Goal: Transaction & Acquisition: Purchase product/service

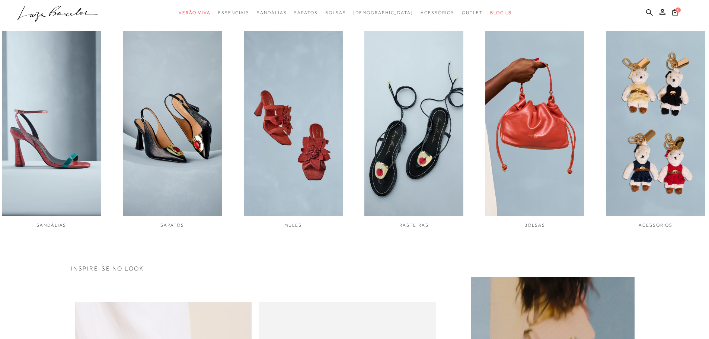
scroll to position [372, 0]
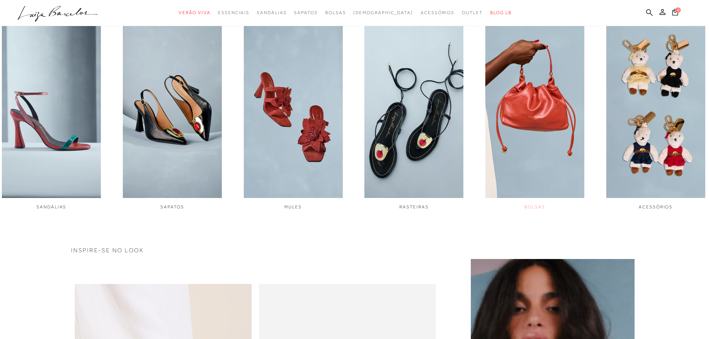
click at [526, 142] on img "5 / 6" at bounding box center [534, 105] width 99 height 185
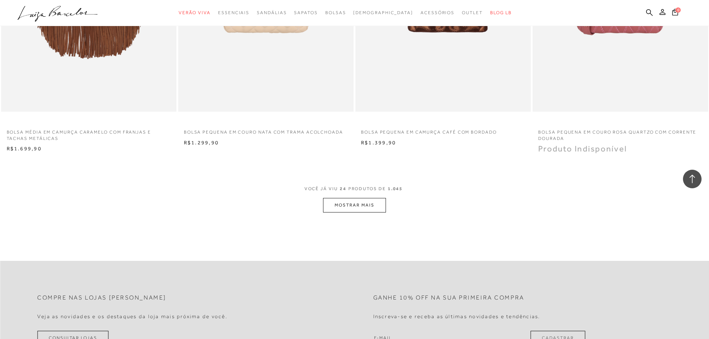
scroll to position [1824, 0]
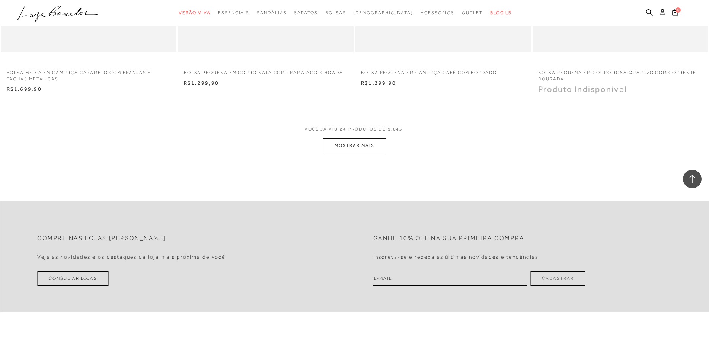
click at [345, 152] on button "MOSTRAR MAIS" at bounding box center [354, 145] width 63 height 15
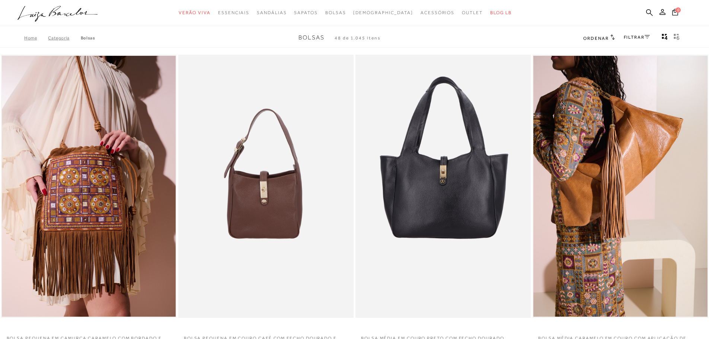
scroll to position [0, 0]
click at [640, 40] on link "FILTRAR" at bounding box center [637, 37] width 26 height 5
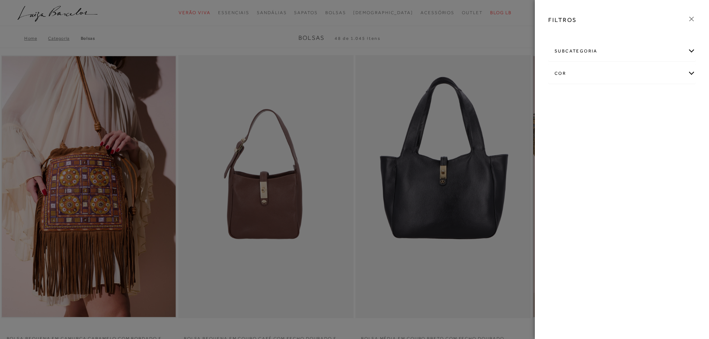
click at [690, 52] on div "subcategoria" at bounding box center [622, 51] width 147 height 20
click at [578, 73] on span "Ocasião" at bounding box center [582, 71] width 16 height 6
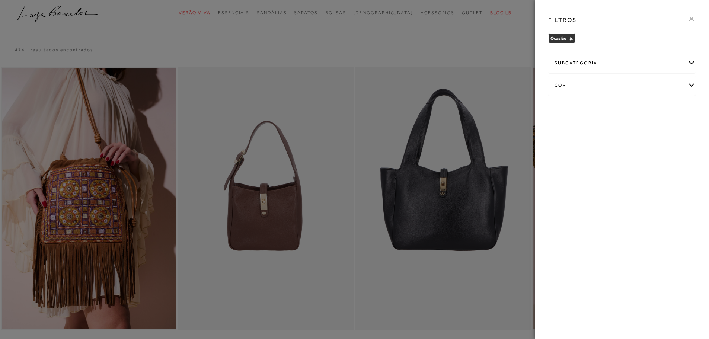
click at [694, 65] on div "subcategoria" at bounding box center [622, 63] width 147 height 20
click at [694, 20] on icon at bounding box center [692, 19] width 8 height 8
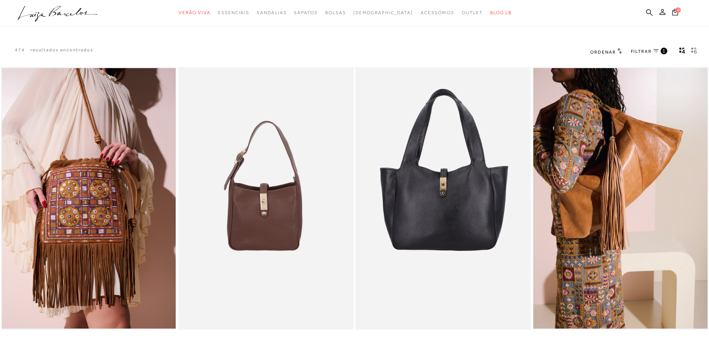
click at [666, 52] on span "1" at bounding box center [664, 51] width 3 height 6
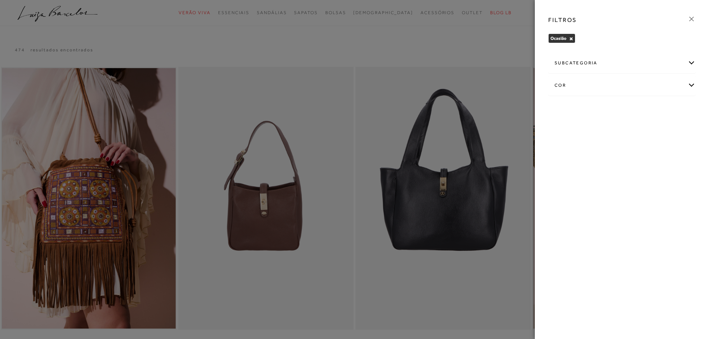
click at [572, 41] on button "×" at bounding box center [571, 38] width 4 height 5
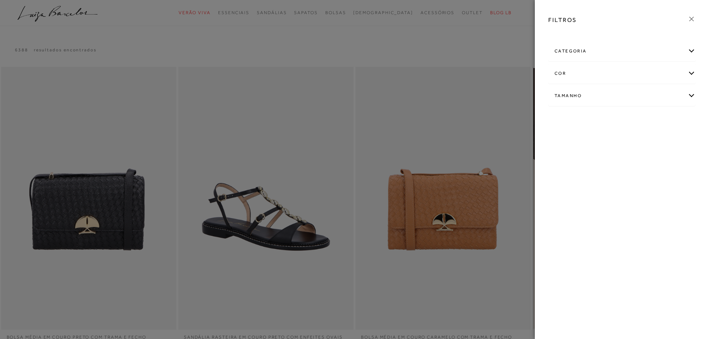
click at [690, 18] on icon at bounding box center [692, 19] width 8 height 8
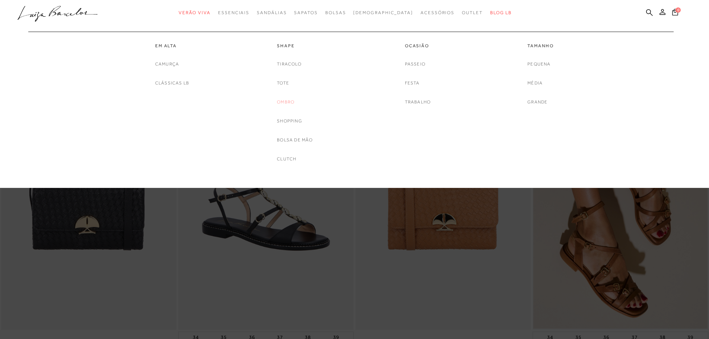
click at [286, 98] on link "Ombro" at bounding box center [285, 102] width 17 height 8
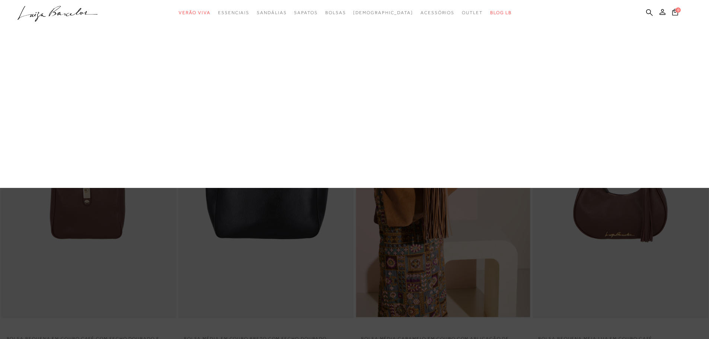
drag, startPoint x: 293, startPoint y: 61, endPoint x: 324, endPoint y: 23, distance: 49.7
click at [0, 0] on link "Tiracolo" at bounding box center [0, 0] width 0 height 0
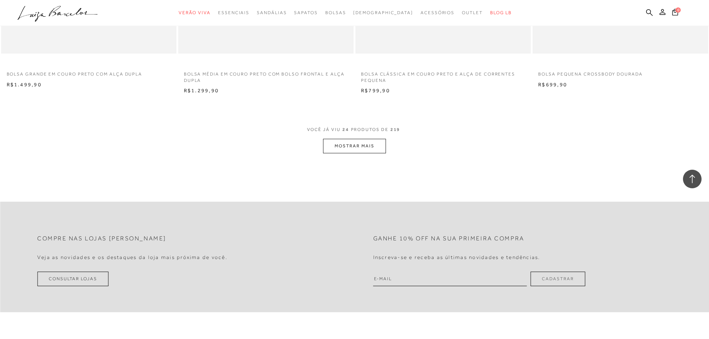
scroll to position [1824, 0]
click at [363, 145] on button "MOSTRAR MAIS" at bounding box center [354, 145] width 63 height 15
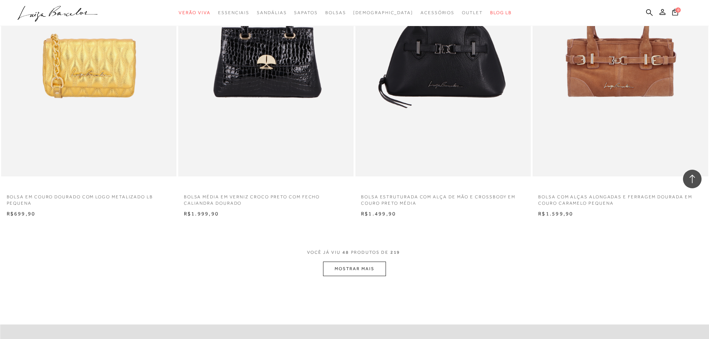
scroll to position [3648, 0]
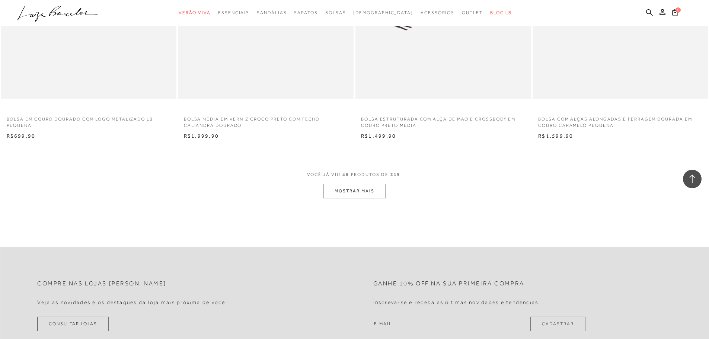
click at [356, 191] on button "MOSTRAR MAIS" at bounding box center [354, 191] width 63 height 15
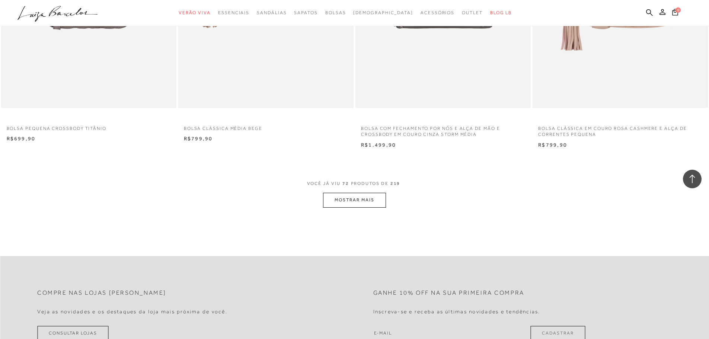
scroll to position [5621, 0]
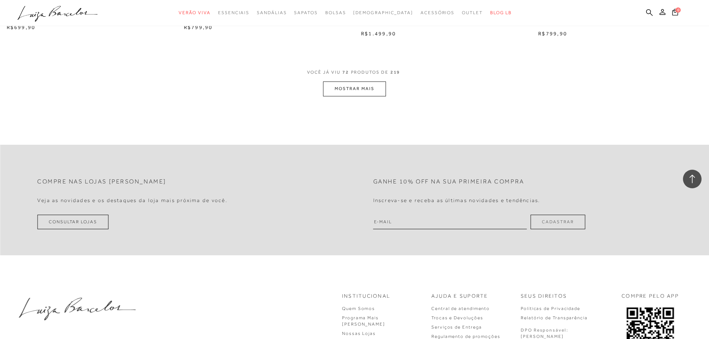
click at [368, 92] on button "MOSTRAR MAIS" at bounding box center [354, 89] width 63 height 15
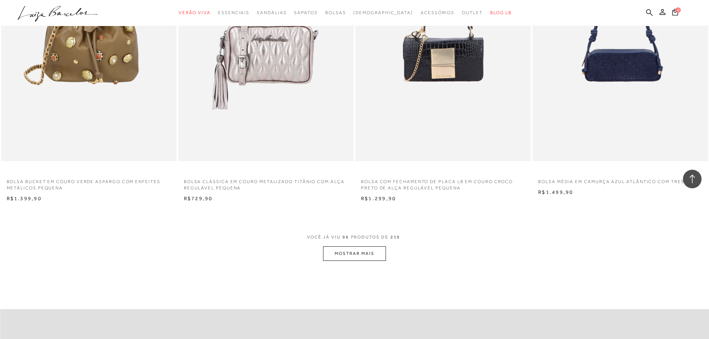
scroll to position [7334, 0]
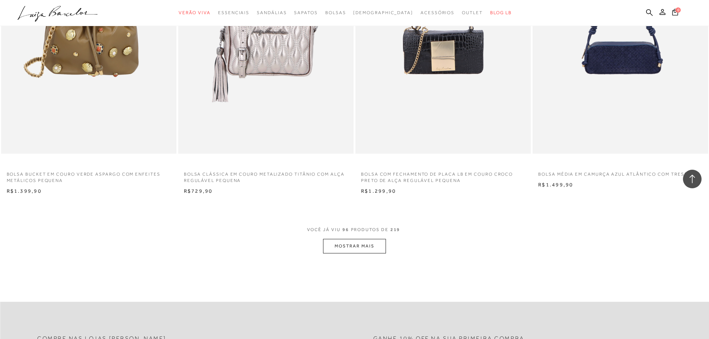
click at [330, 243] on button "MOSTRAR MAIS" at bounding box center [354, 246] width 63 height 15
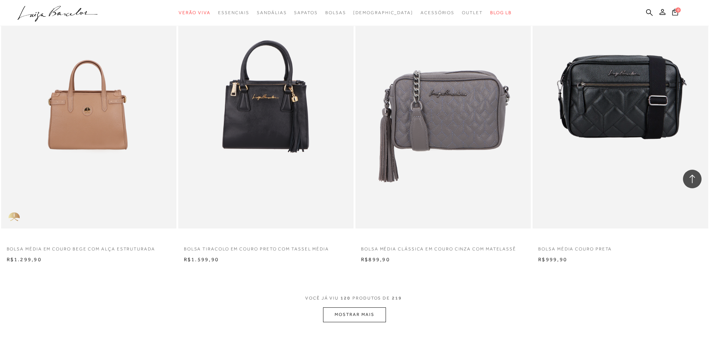
scroll to position [9270, 0]
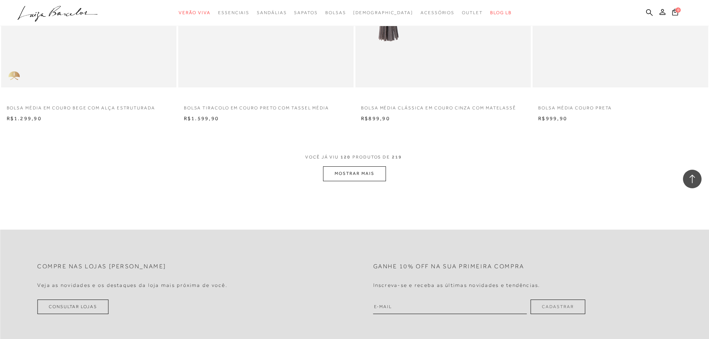
click at [351, 171] on button "MOSTRAR MAIS" at bounding box center [354, 173] width 63 height 15
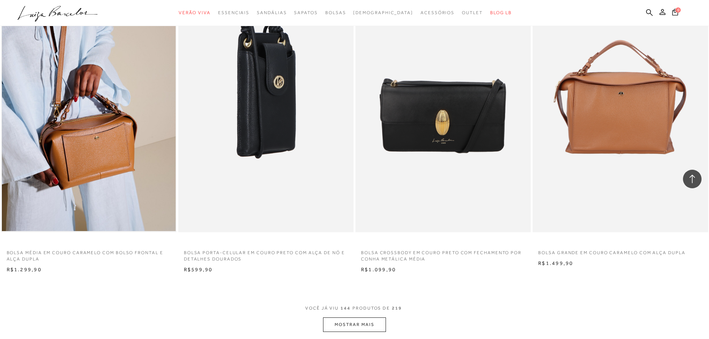
scroll to position [11131, 0]
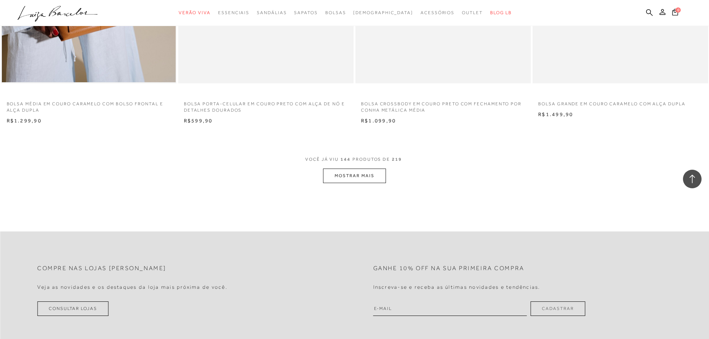
click at [382, 183] on button "MOSTRAR MAIS" at bounding box center [354, 176] width 63 height 15
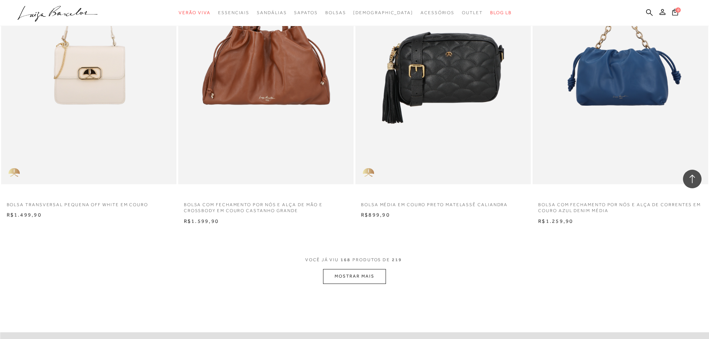
scroll to position [12992, 0]
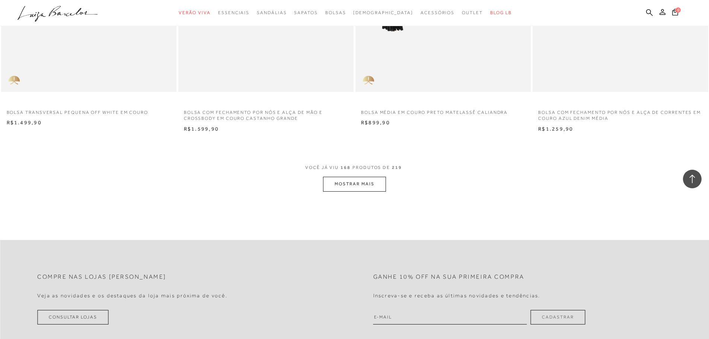
click at [381, 184] on button "MOSTRAR MAIS" at bounding box center [354, 184] width 63 height 15
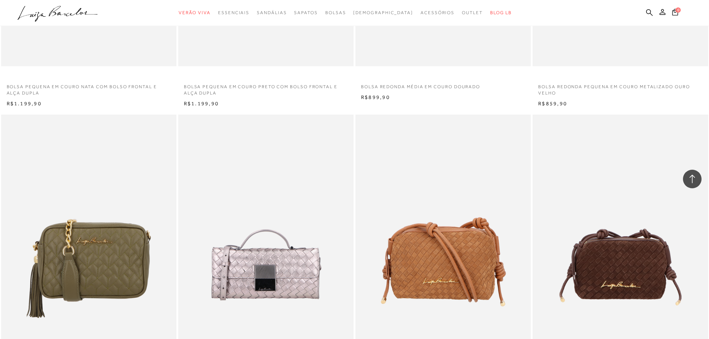
scroll to position [11540, 0]
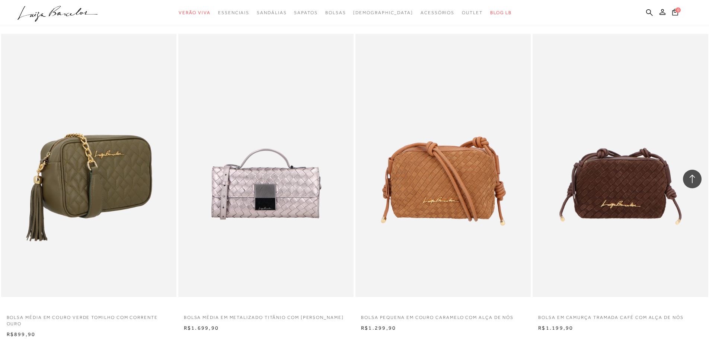
click at [97, 178] on img at bounding box center [89, 165] width 175 height 263
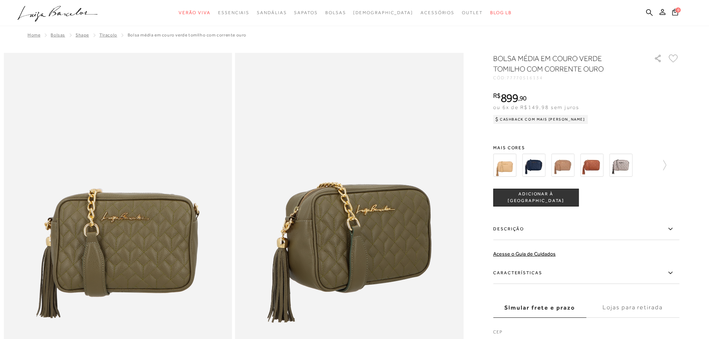
click at [630, 168] on img at bounding box center [620, 165] width 23 height 23
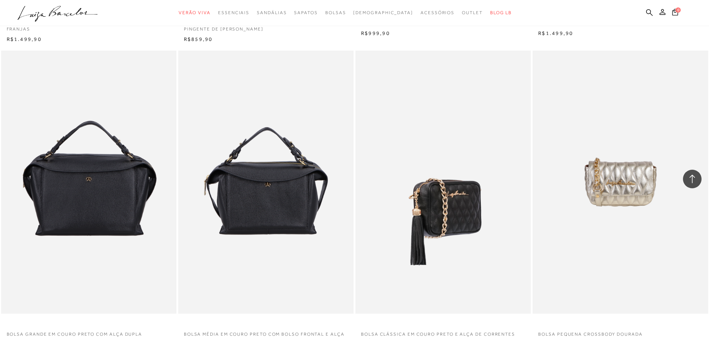
scroll to position [1750, 0]
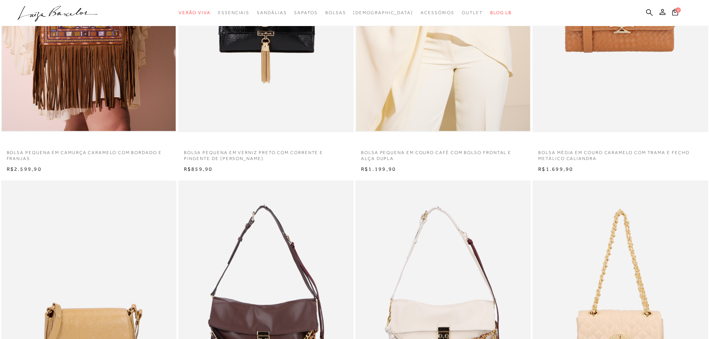
click at [74, 17] on icon ".a{fill-rule:evenodd;}" at bounding box center [57, 14] width 80 height 16
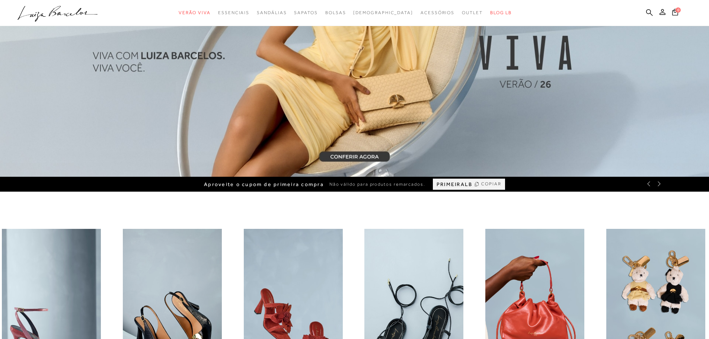
scroll to position [112, 0]
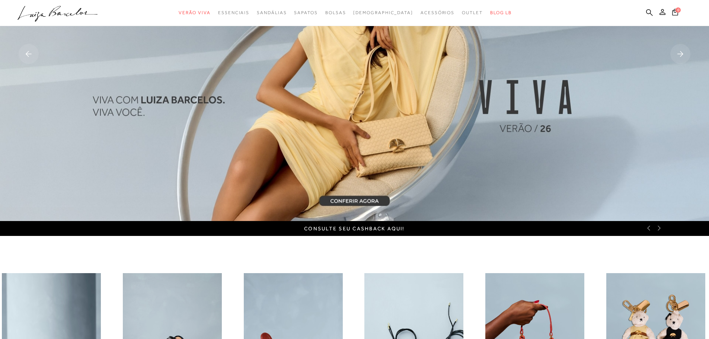
click at [659, 229] on icon at bounding box center [659, 228] width 6 height 6
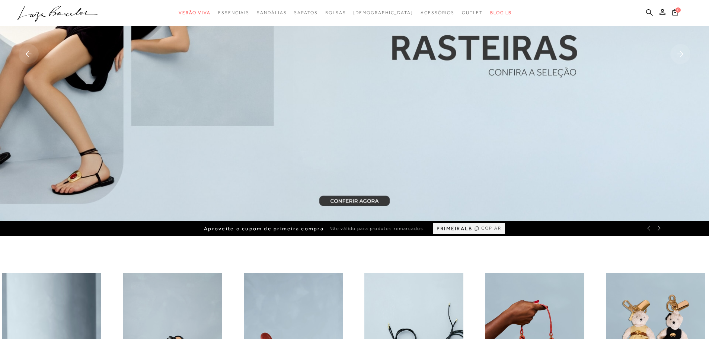
click at [489, 233] on div "PRIMEIRALB COPIAR" at bounding box center [469, 228] width 72 height 11
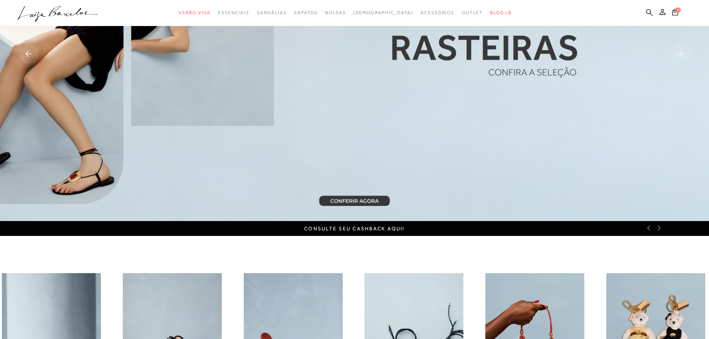
click at [661, 231] on div "Consulte seu cashback aqui!" at bounding box center [354, 228] width 709 height 15
click at [642, 231] on div "Consulte seu cashback aqui!" at bounding box center [354, 228] width 709 height 15
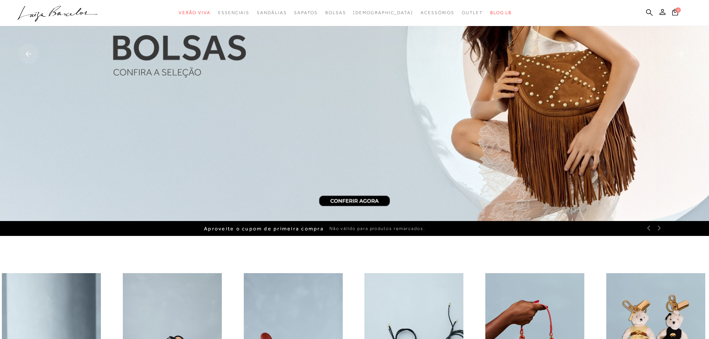
scroll to position [0, 0]
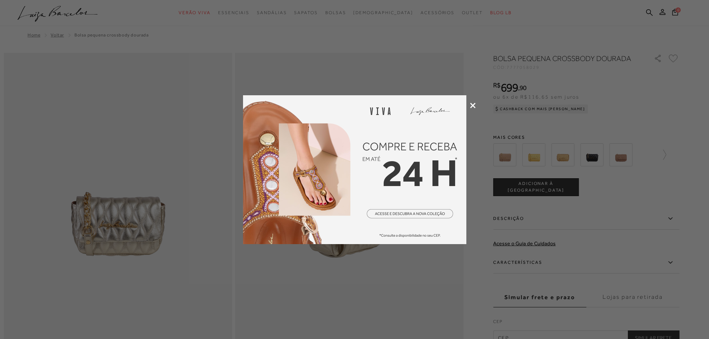
click at [473, 112] on div at bounding box center [354, 169] width 709 height 339
click at [473, 105] on icon at bounding box center [473, 106] width 6 height 6
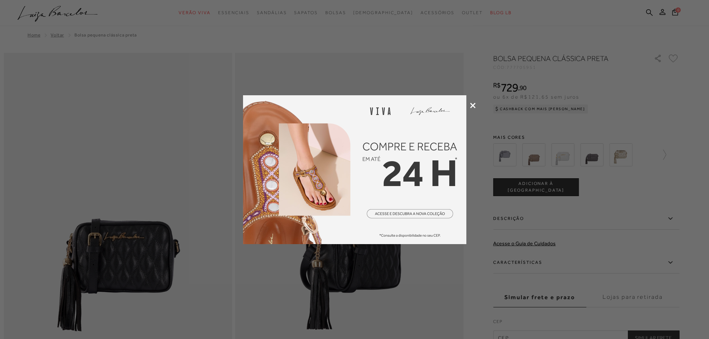
click at [472, 105] on icon at bounding box center [473, 106] width 6 height 6
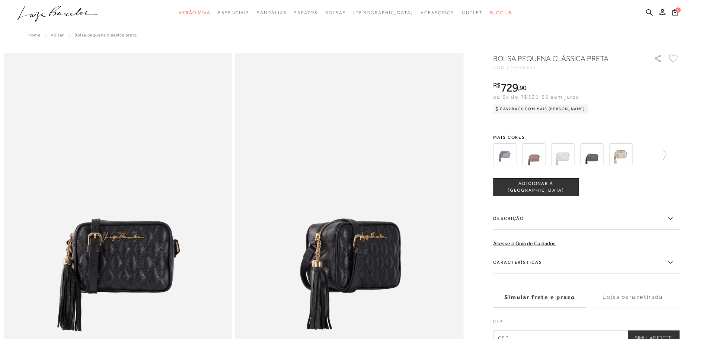
click at [542, 159] on img at bounding box center [533, 154] width 23 height 23
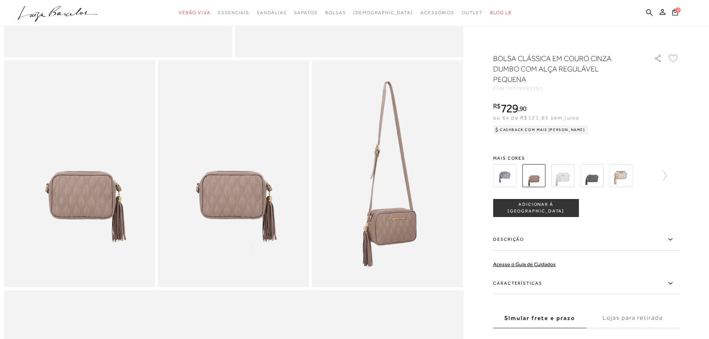
scroll to position [335, 0]
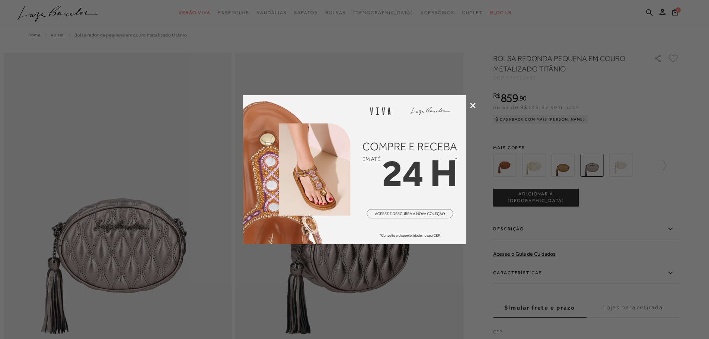
click at [475, 103] on icon at bounding box center [473, 106] width 6 height 6
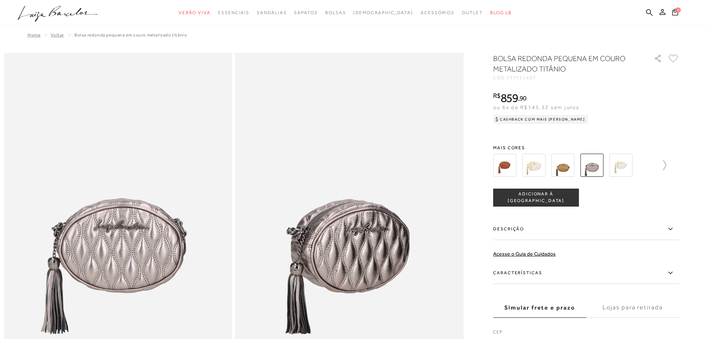
click at [666, 165] on icon at bounding box center [661, 165] width 10 height 10
click at [497, 165] on icon at bounding box center [498, 165] width 10 height 10
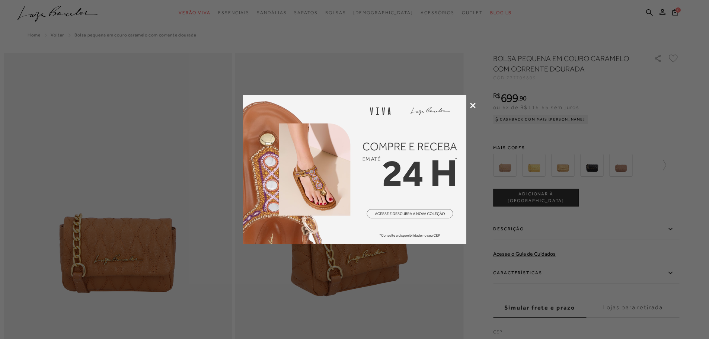
click at [473, 105] on icon at bounding box center [473, 106] width 6 height 6
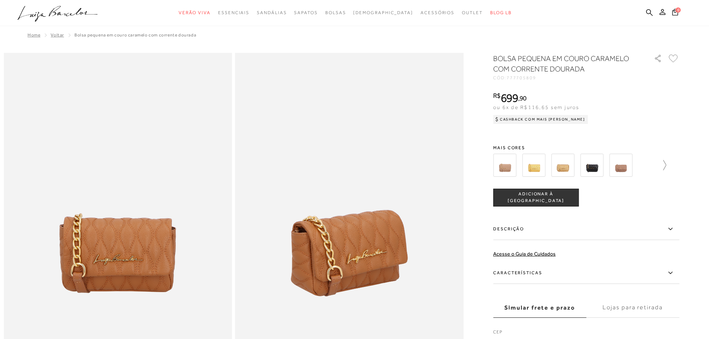
click at [666, 166] on icon at bounding box center [661, 165] width 10 height 10
click at [678, 166] on icon at bounding box center [674, 165] width 10 height 10
click at [520, 170] on img at bounding box center [517, 165] width 23 height 23
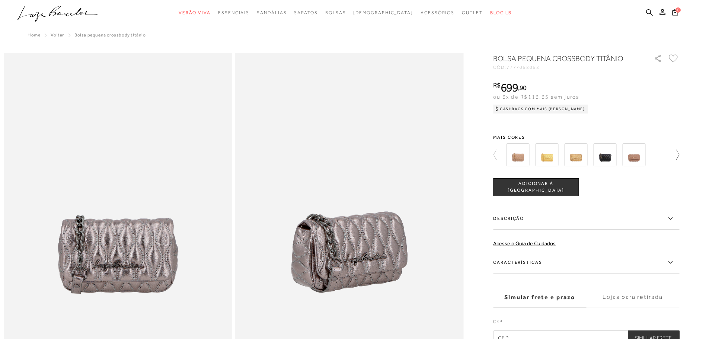
click at [679, 155] on icon at bounding box center [674, 155] width 10 height 10
click at [498, 154] on icon at bounding box center [498, 155] width 10 height 10
click at [640, 158] on img at bounding box center [633, 154] width 23 height 23
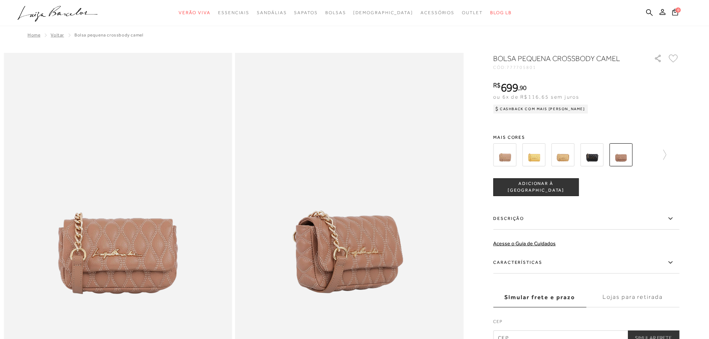
click at [511, 157] on img at bounding box center [504, 154] width 23 height 23
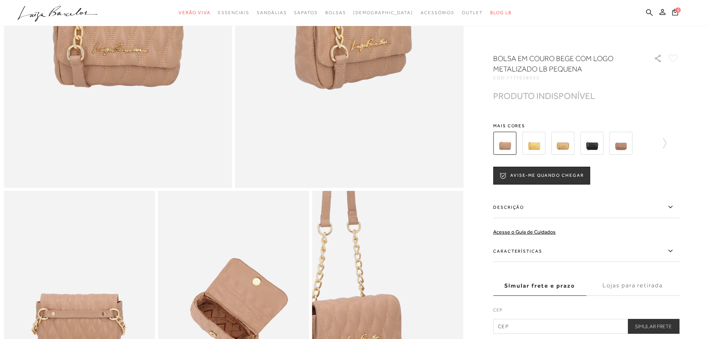
scroll to position [149, 0]
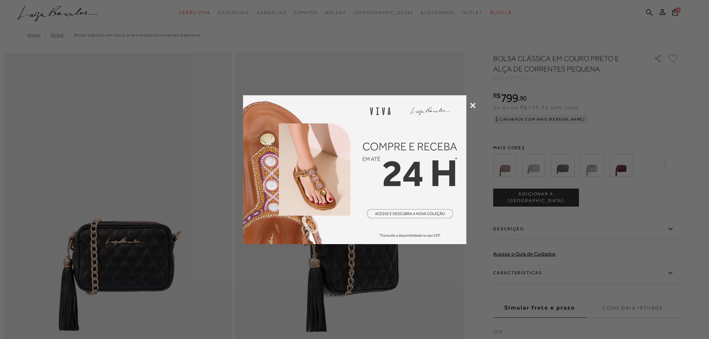
click at [440, 211] on img at bounding box center [354, 169] width 223 height 149
click at [472, 106] on icon at bounding box center [473, 106] width 6 height 6
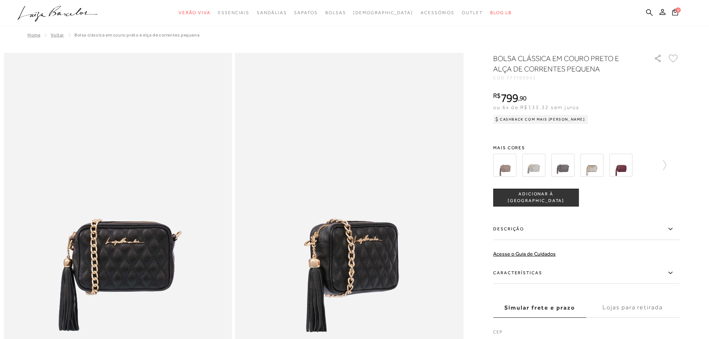
click at [514, 167] on img at bounding box center [504, 165] width 23 height 23
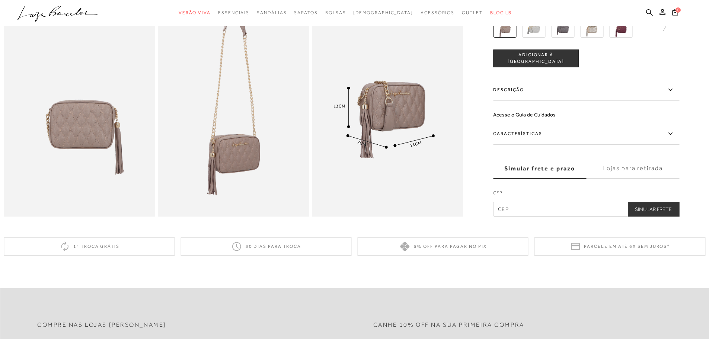
scroll to position [410, 0]
click at [616, 170] on label "Lojas para retirada" at bounding box center [632, 168] width 93 height 20
click at [0, 0] on input "Lojas para retirada" at bounding box center [0, 0] width 0 height 0
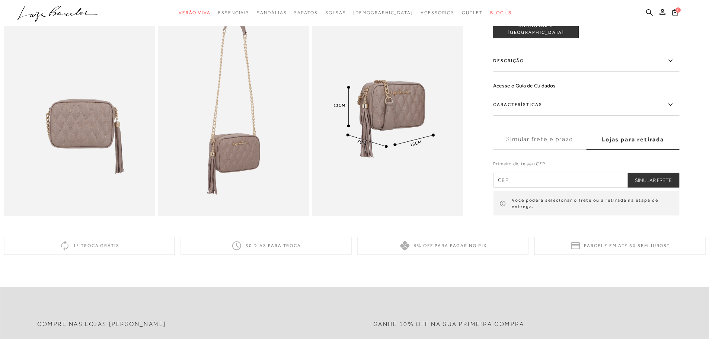
click at [555, 147] on label "Simular frete e prazo" at bounding box center [539, 140] width 93 height 20
click at [0, 0] on input "Simular frete e prazo" at bounding box center [0, 0] width 0 height 0
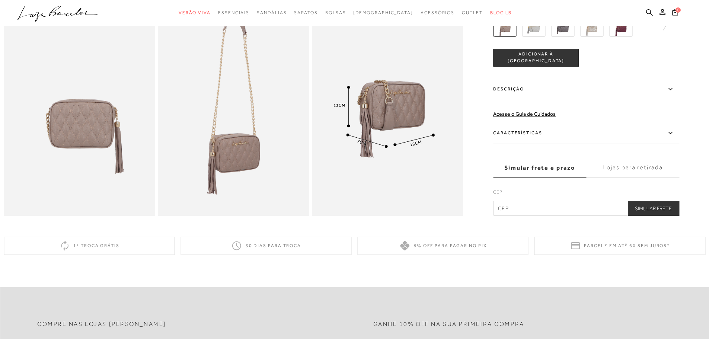
click at [539, 216] on input "text" at bounding box center [586, 208] width 186 height 15
type input "32341-510"
click at [666, 212] on button "Simular Frete" at bounding box center [654, 208] width 52 height 15
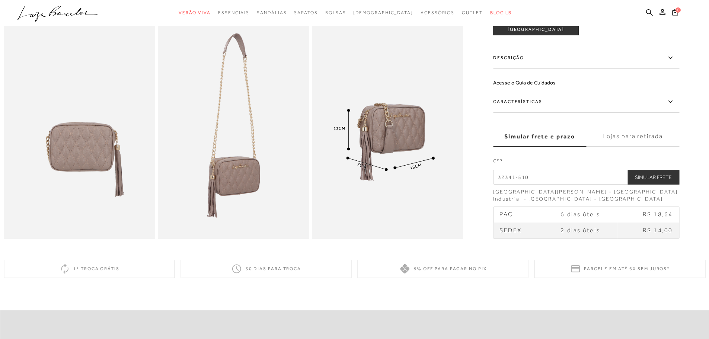
scroll to position [298, 0]
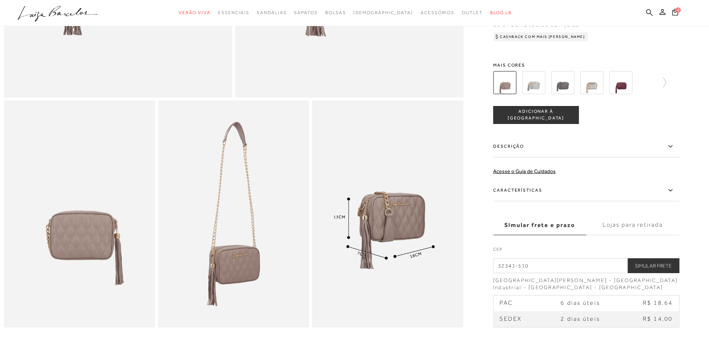
click at [568, 124] on button "ADICIONAR À [GEOGRAPHIC_DATA]" at bounding box center [536, 115] width 86 height 18
click at [679, 9] on span "1" at bounding box center [679, 9] width 6 height 6
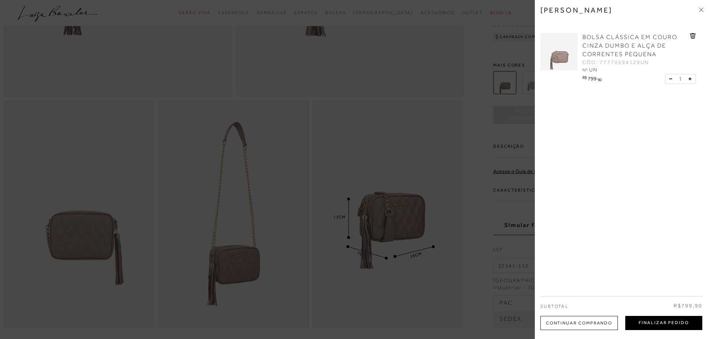
click at [662, 326] on button "Finalizar Pedido" at bounding box center [663, 323] width 77 height 14
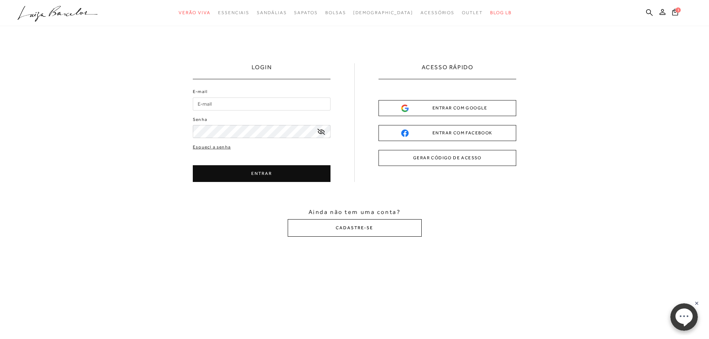
click at [345, 230] on button "CADASTRE-SE" at bounding box center [355, 227] width 134 height 17
